Goal: Task Accomplishment & Management: Check status

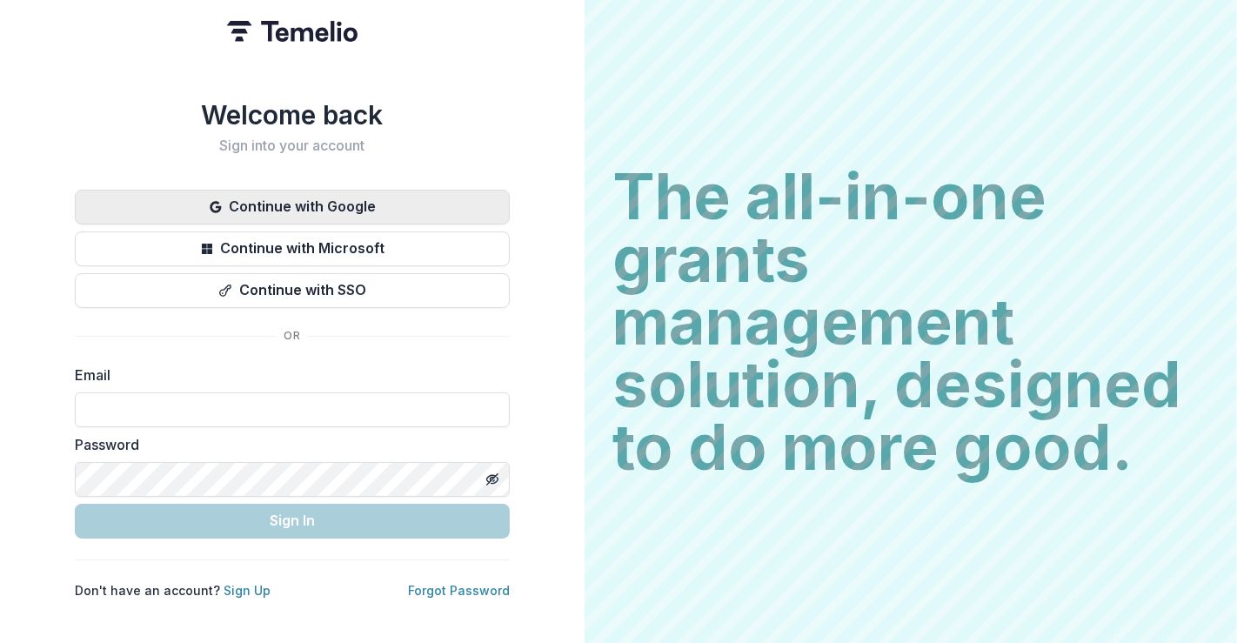
click at [371, 197] on button "Continue with Google" at bounding box center [292, 207] width 435 height 35
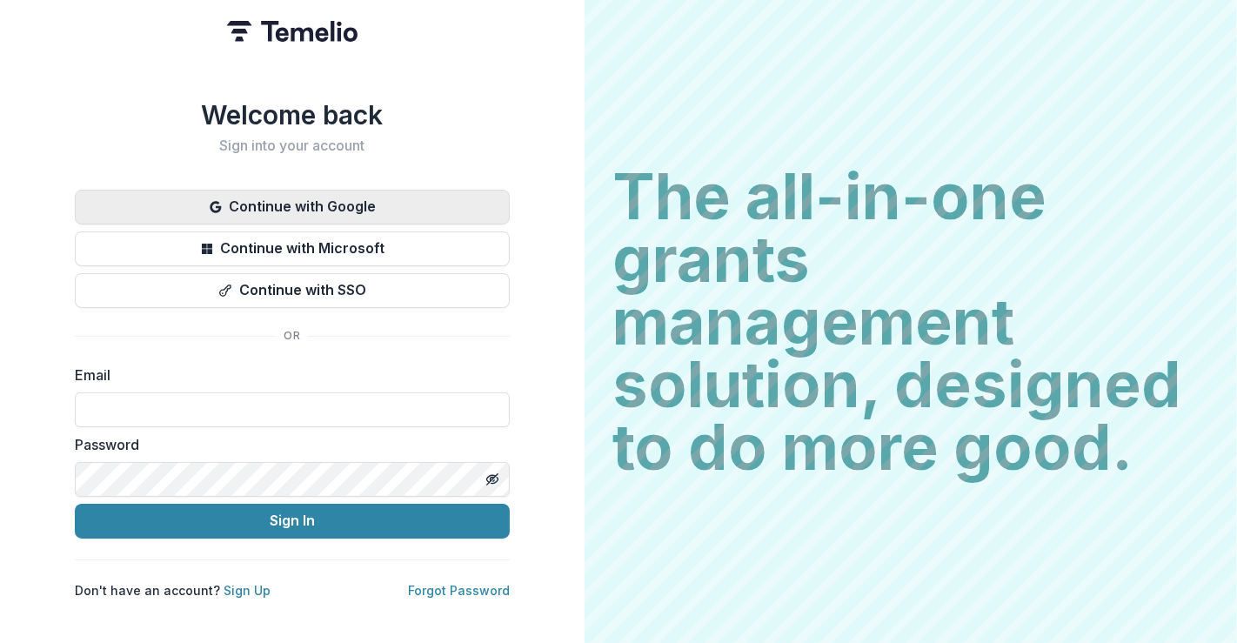
click at [338, 202] on button "Continue with Google" at bounding box center [292, 207] width 435 height 35
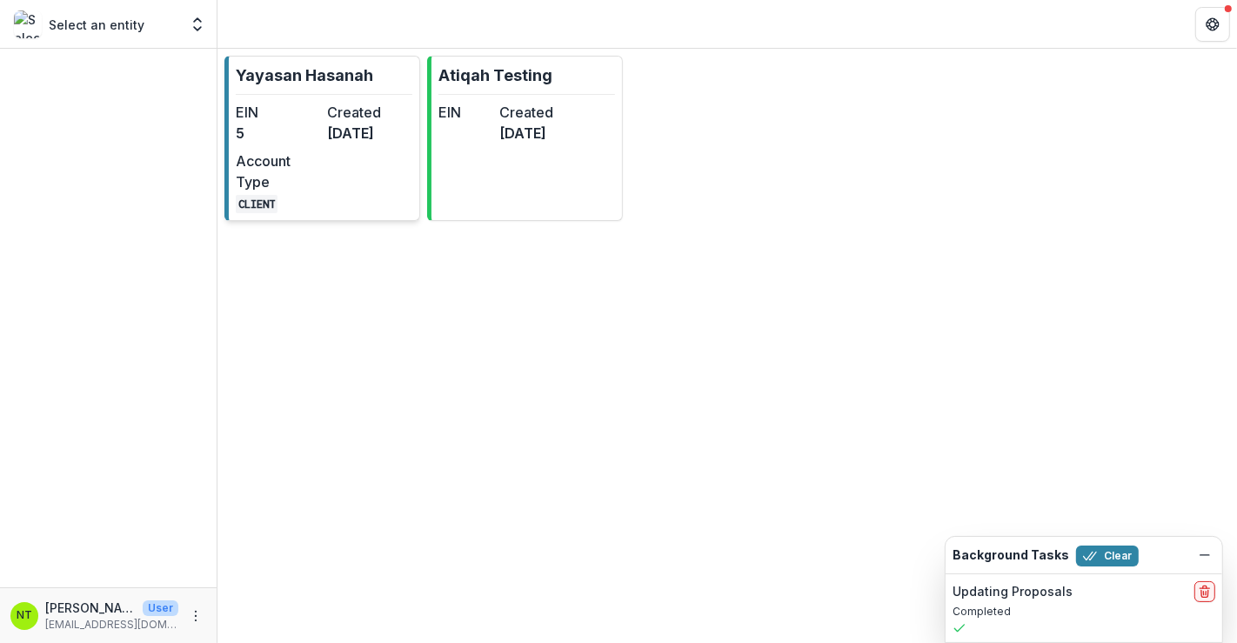
click at [342, 143] on dd "[DATE]" at bounding box center [369, 133] width 84 height 21
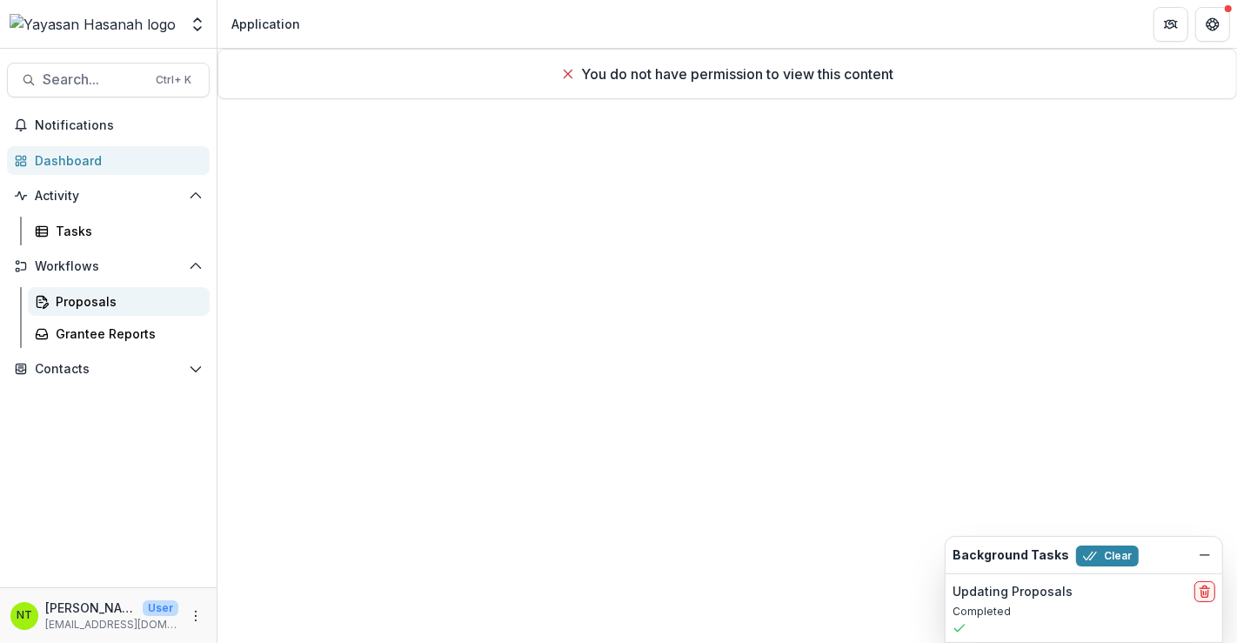
click at [114, 294] on div "Proposals" at bounding box center [126, 301] width 140 height 18
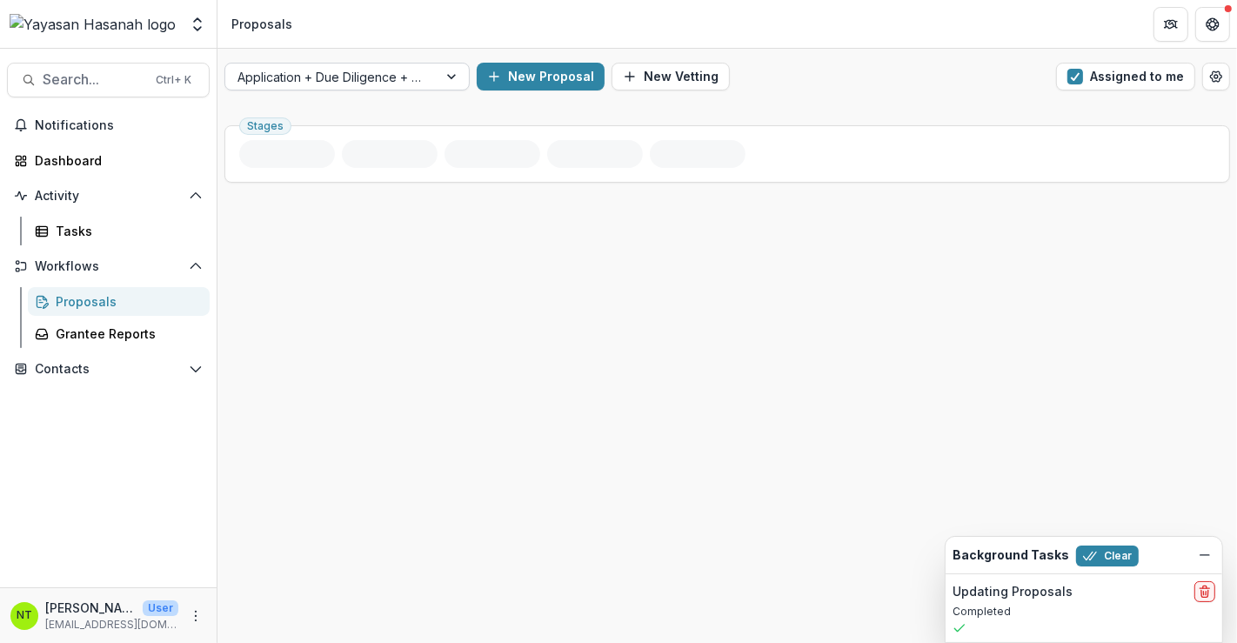
click at [456, 77] on div at bounding box center [452, 76] width 31 height 26
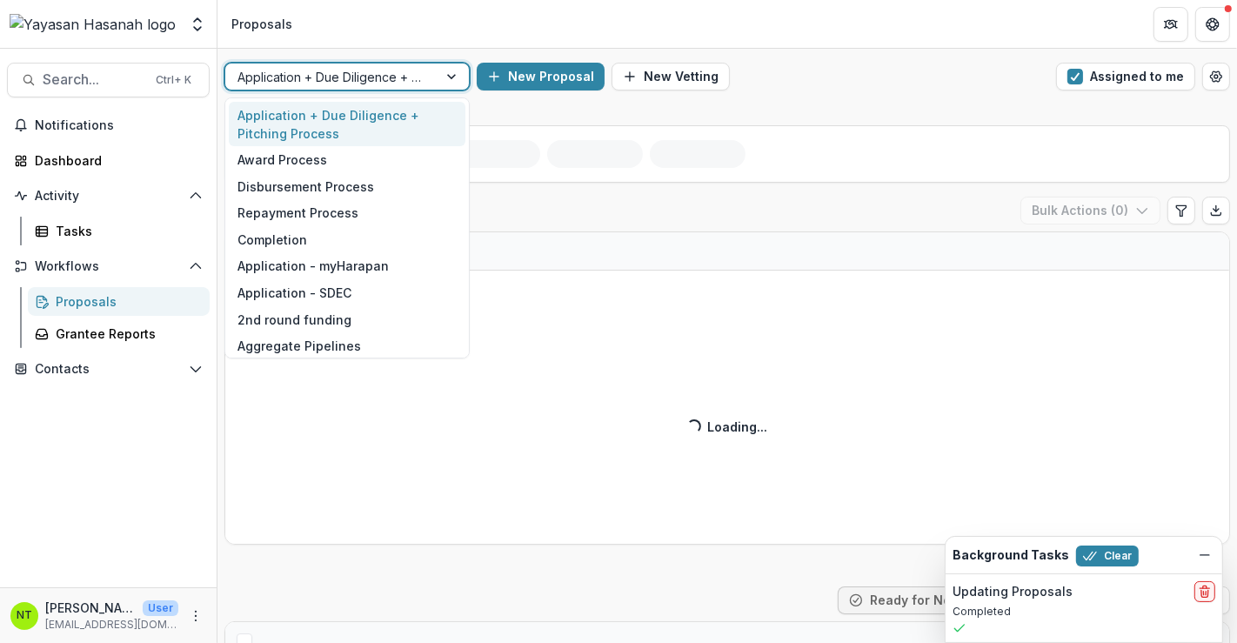
click at [317, 293] on div "Application - SDEC" at bounding box center [347, 292] width 237 height 27
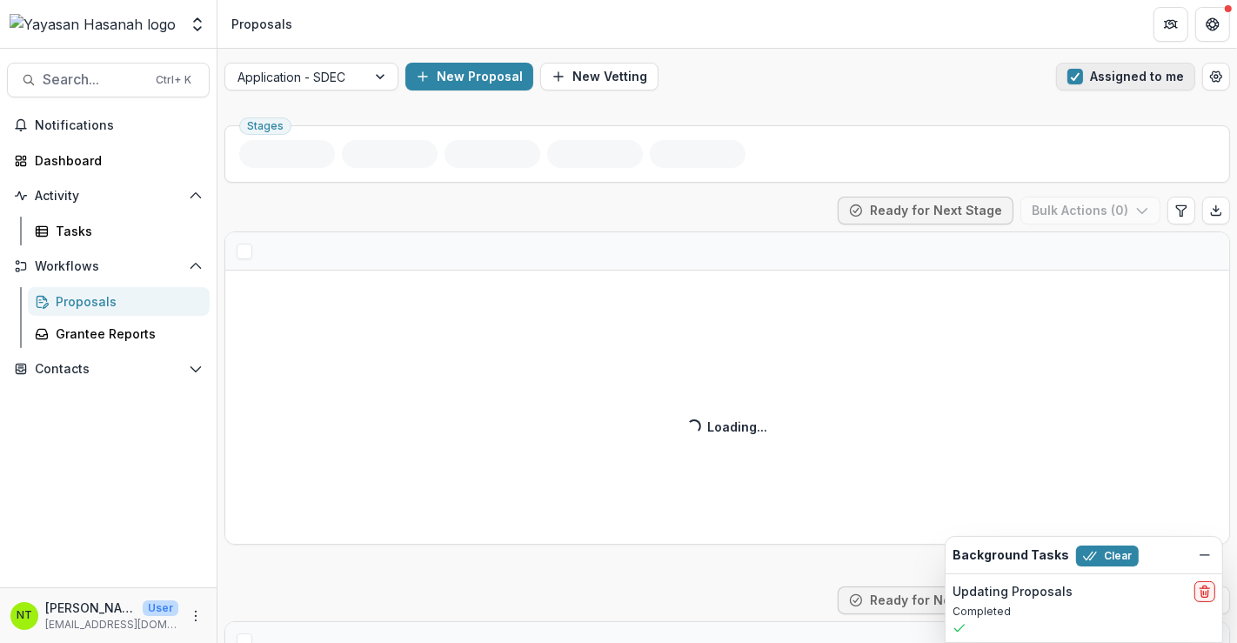
click at [1100, 88] on button "Assigned to me" at bounding box center [1125, 77] width 139 height 28
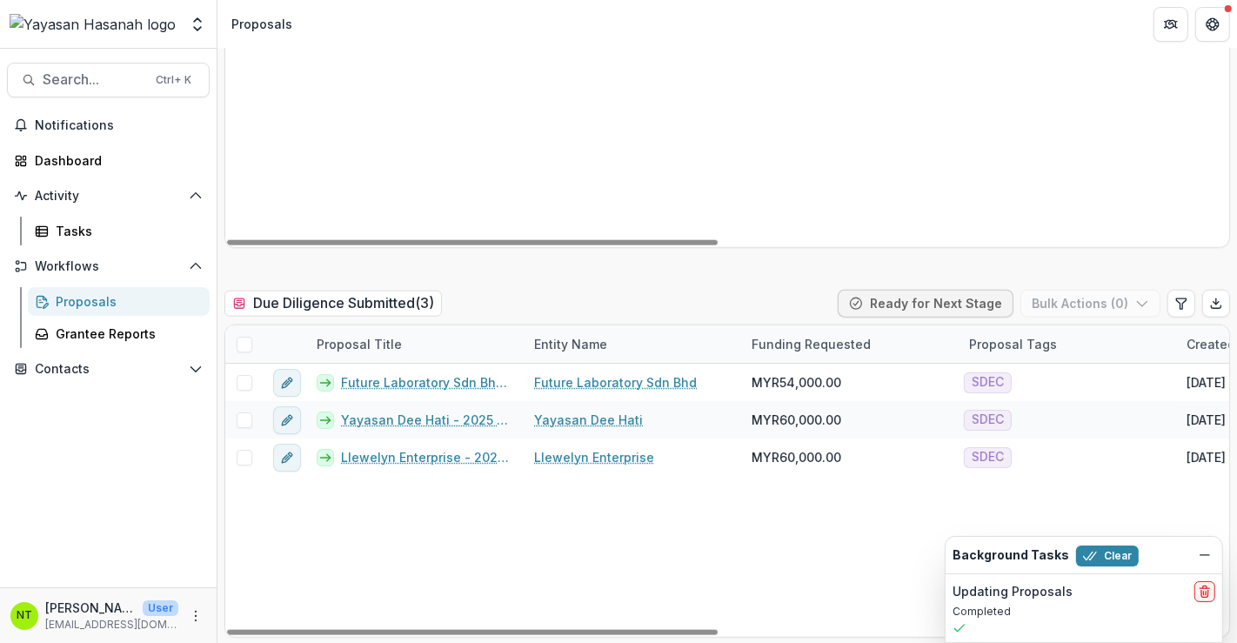
scroll to position [1642, 0]
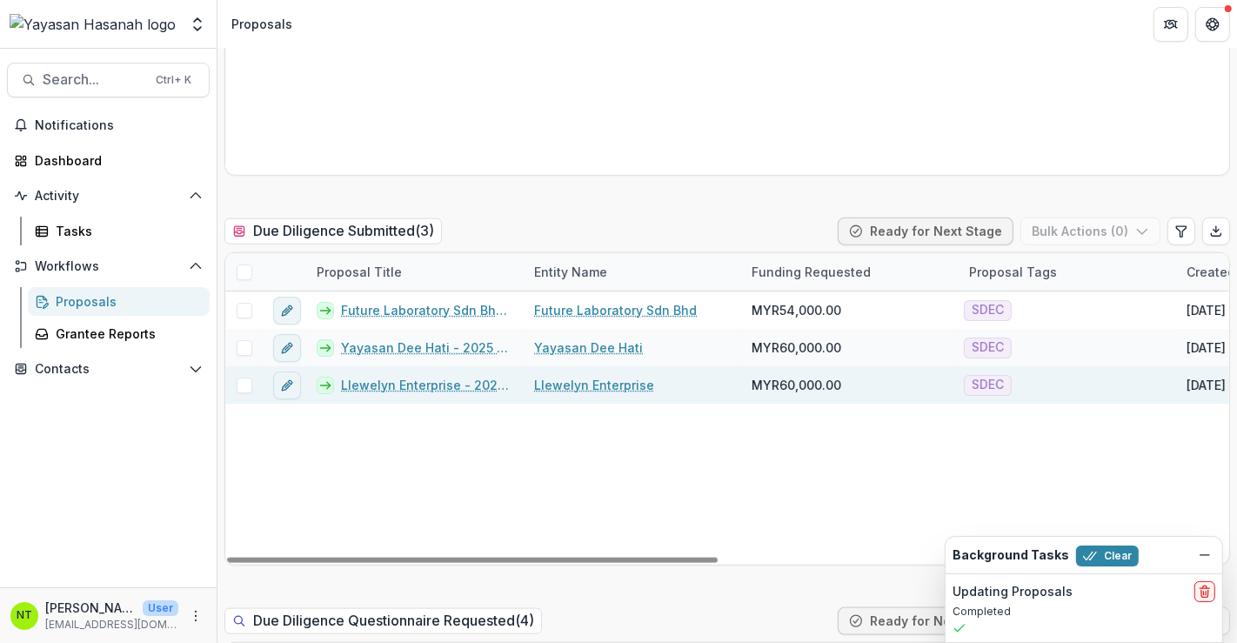
click at [611, 376] on link "Llewelyn Enterprise" at bounding box center [594, 385] width 120 height 18
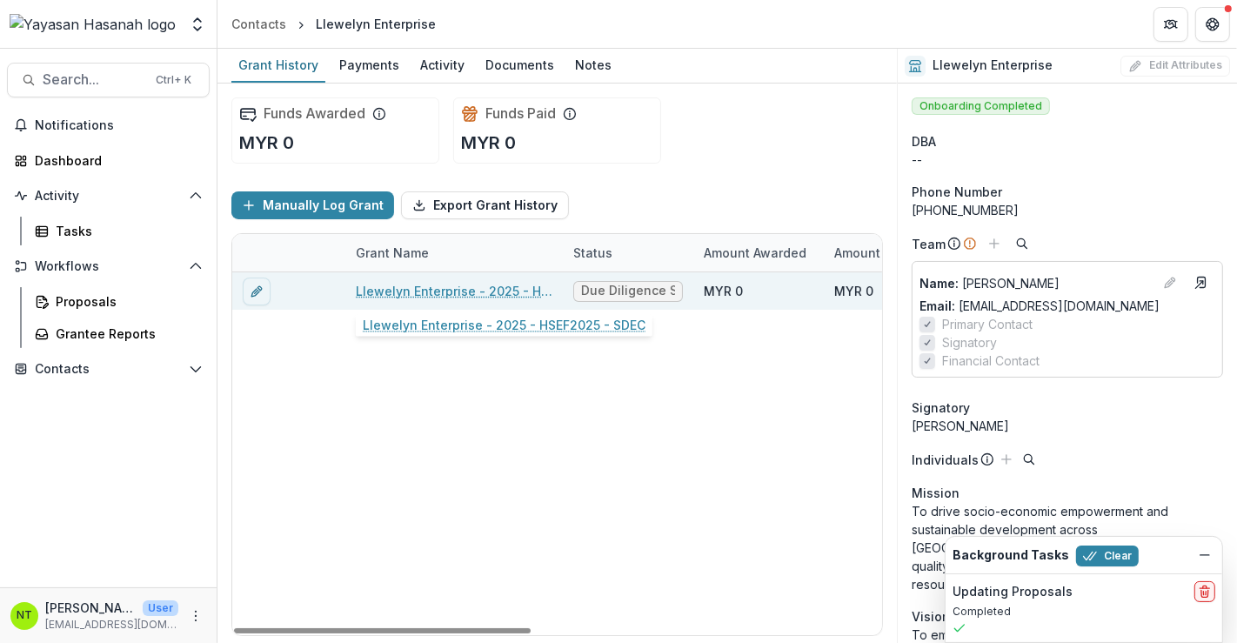
click at [467, 291] on link "Llewelyn Enterprise - 2025 - HSEF2025 - SDEC" at bounding box center [454, 291] width 197 height 18
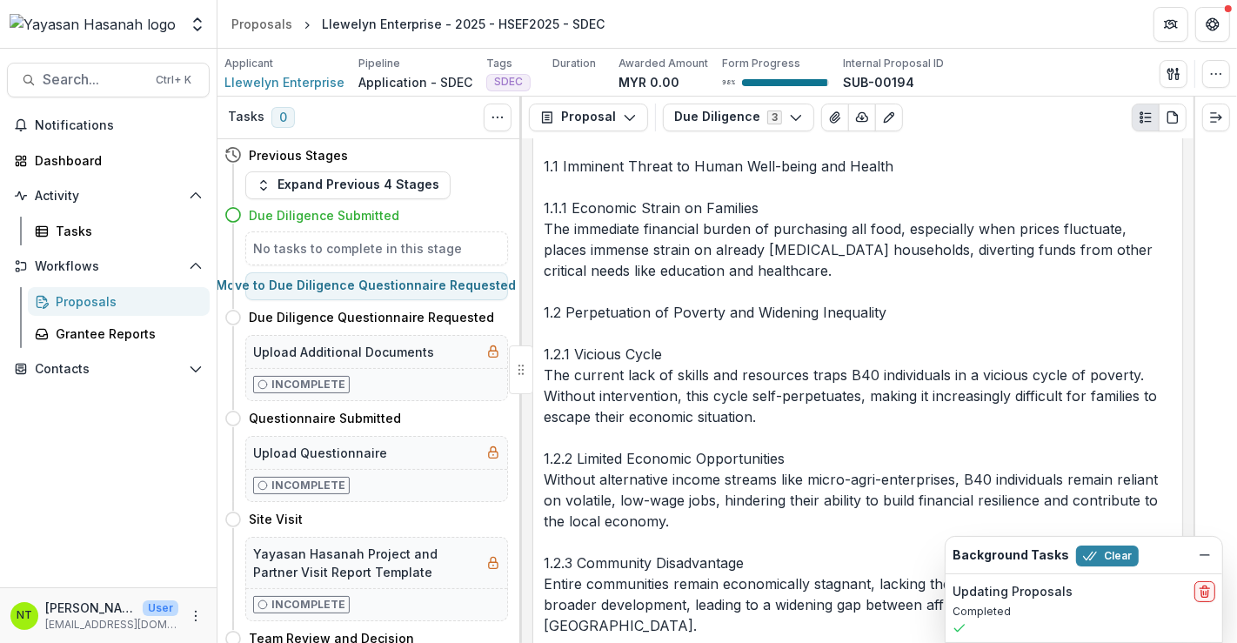
scroll to position [6280, 0]
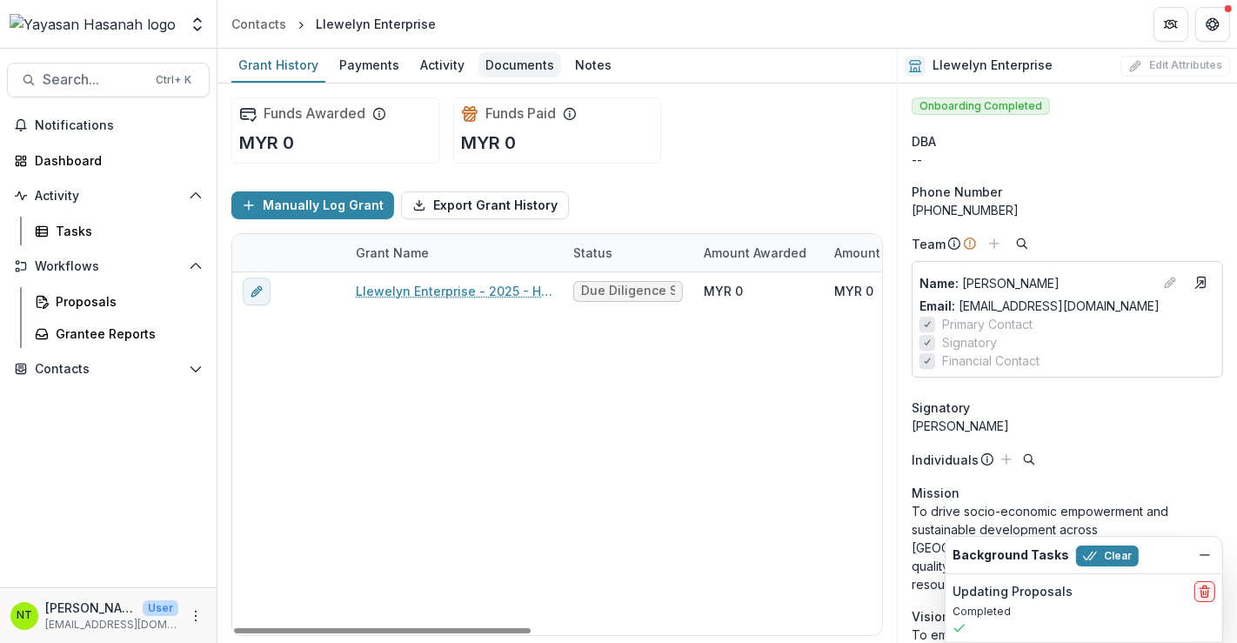
click at [503, 70] on div "Documents" at bounding box center [519, 64] width 83 height 25
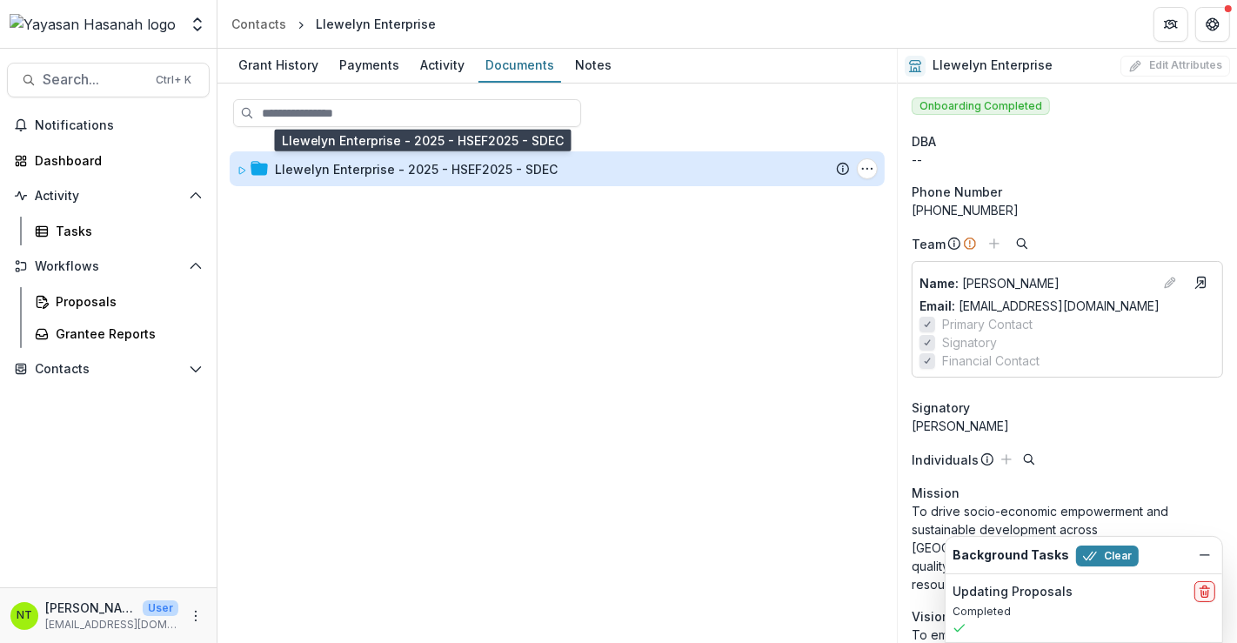
click at [451, 172] on div "Llewelyn Enterprise - 2025 - HSEF2025 - SDEC" at bounding box center [416, 169] width 283 height 18
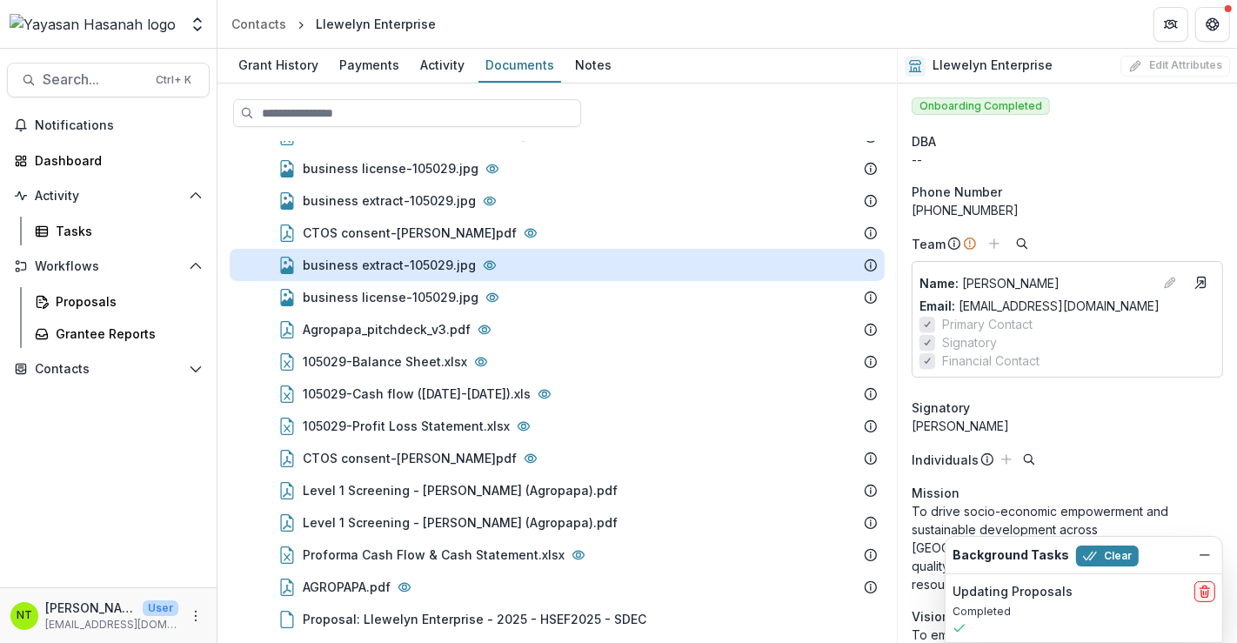
scroll to position [164, 0]
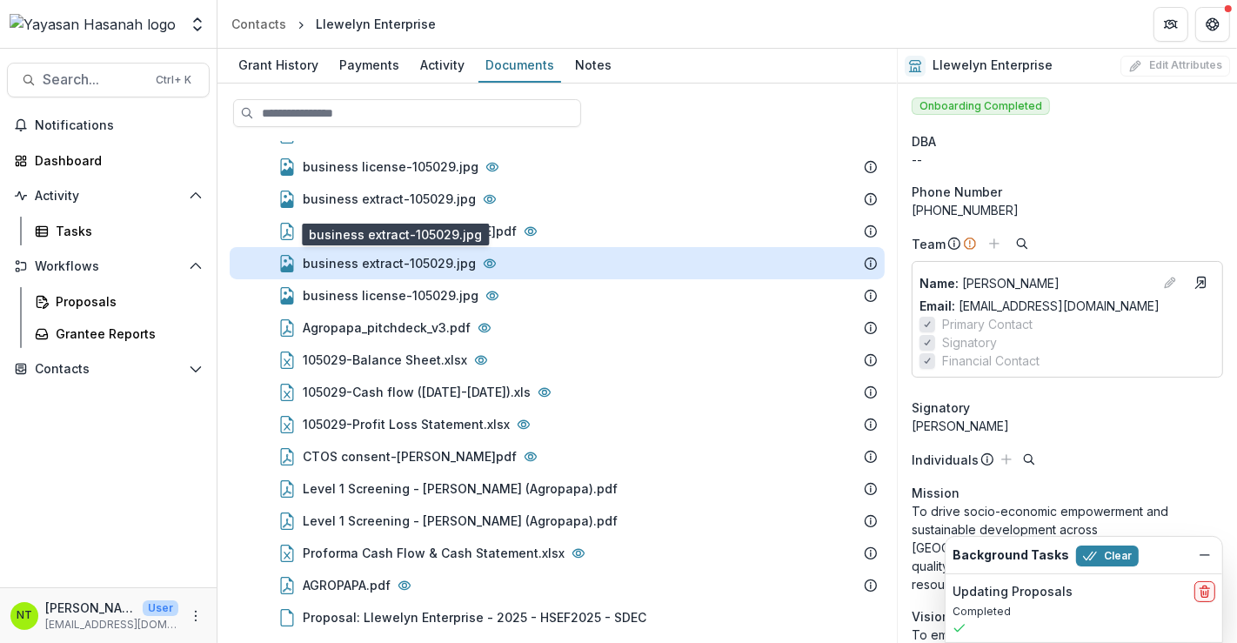
click at [402, 258] on div "business extract-105029.jpg" at bounding box center [389, 263] width 173 height 18
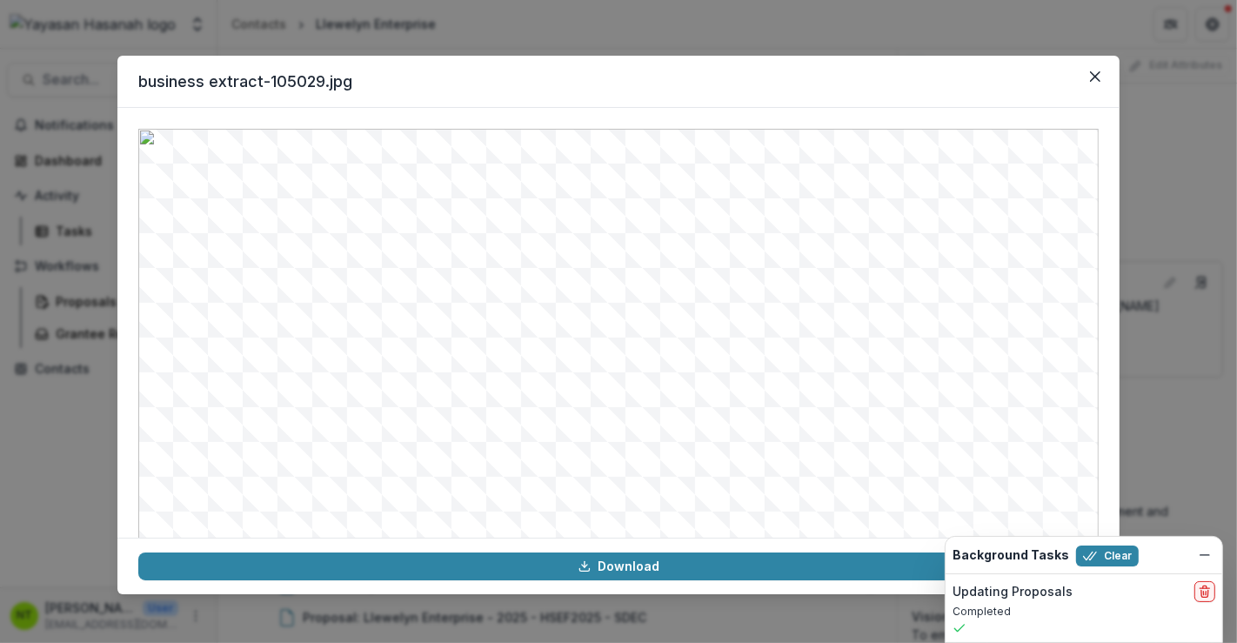
scroll to position [97, 0]
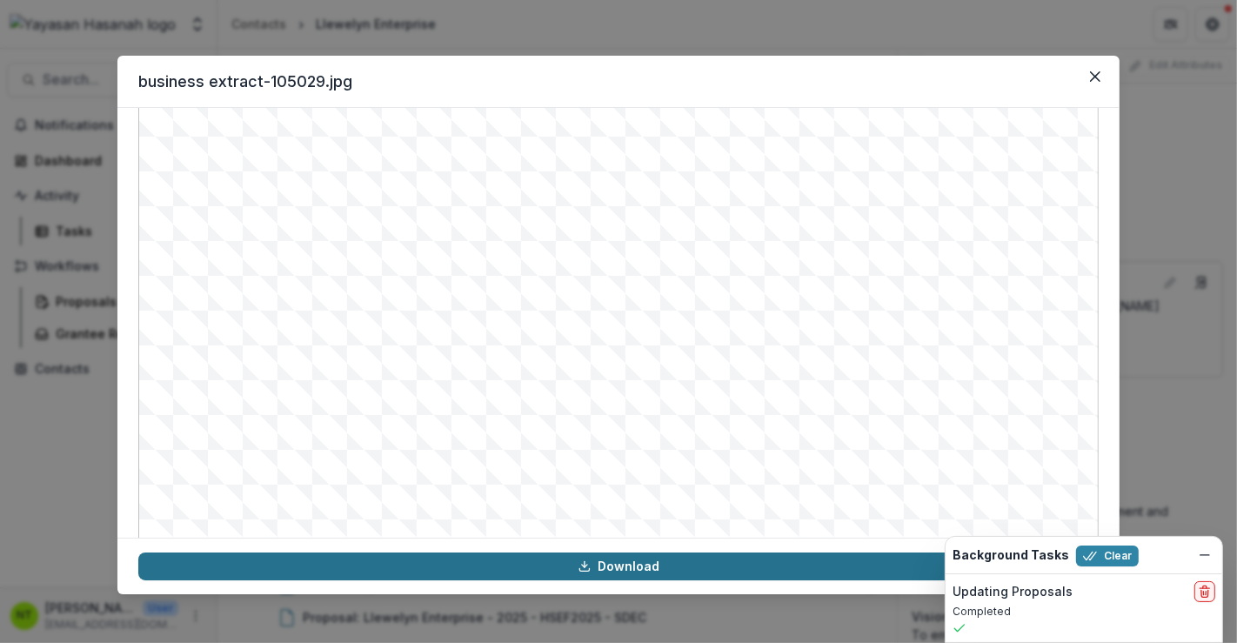
click at [586, 565] on icon at bounding box center [584, 566] width 14 height 14
